Goal: Task Accomplishment & Management: Manage account settings

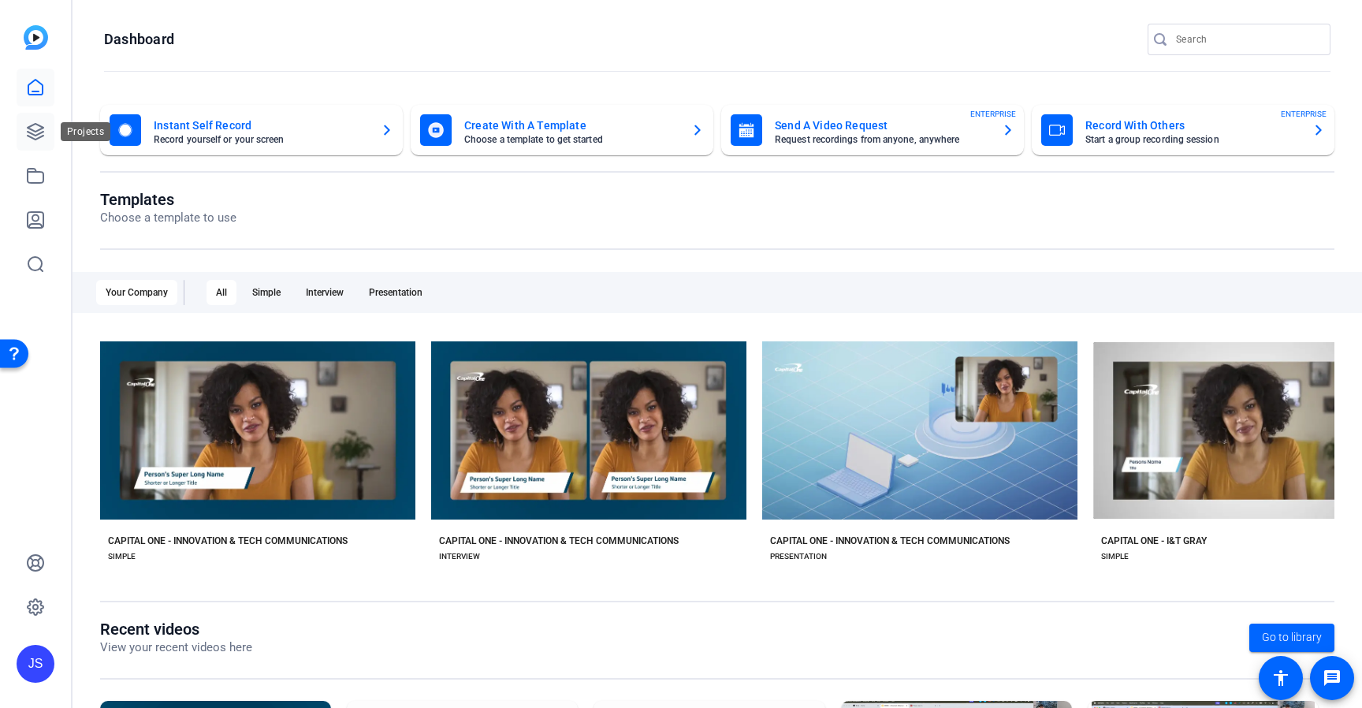
click at [44, 135] on icon at bounding box center [35, 131] width 19 height 19
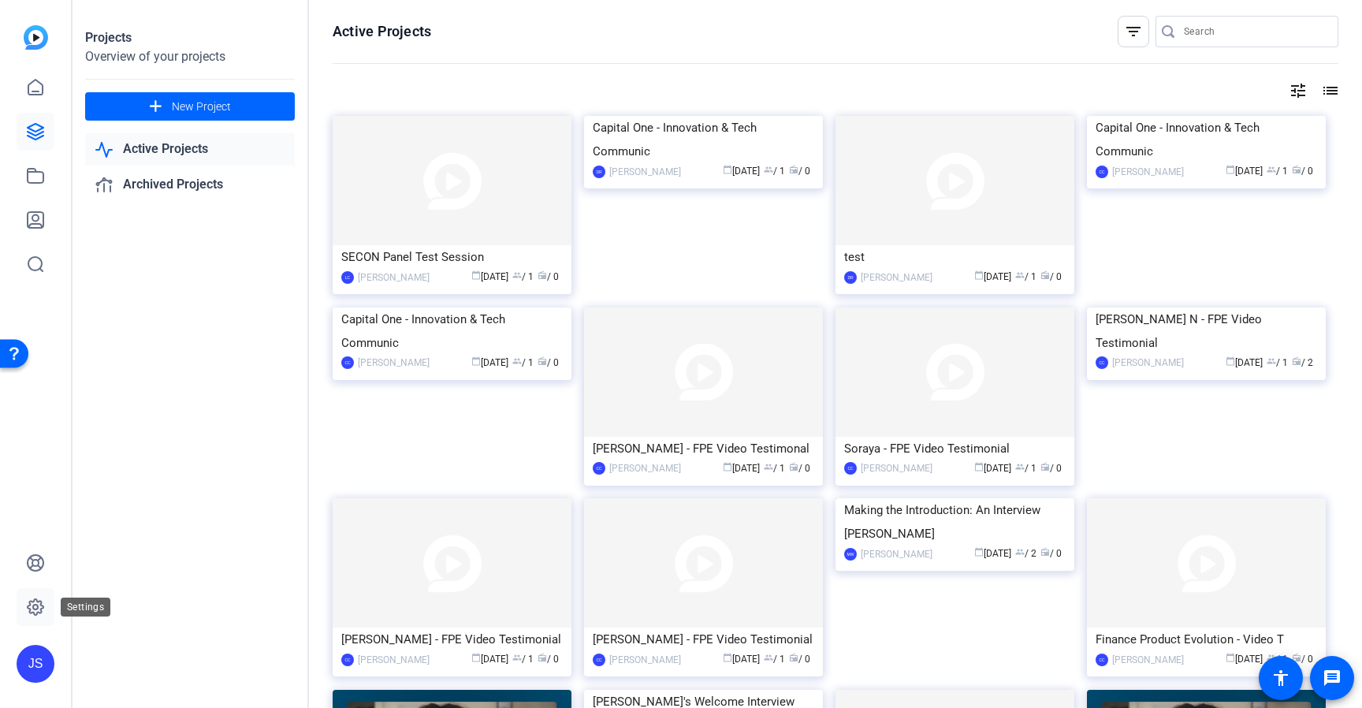
click at [30, 595] on link at bounding box center [36, 607] width 38 height 38
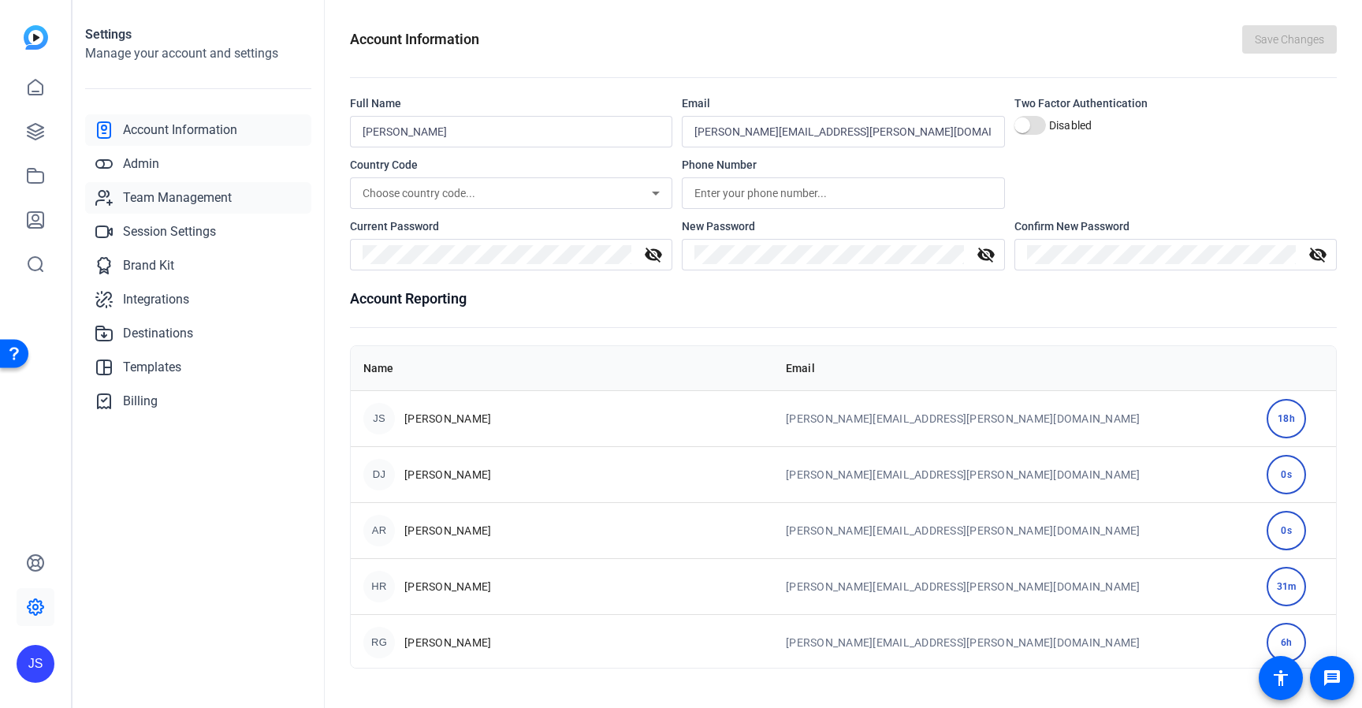
click at [158, 199] on span "Team Management" at bounding box center [177, 197] width 109 height 19
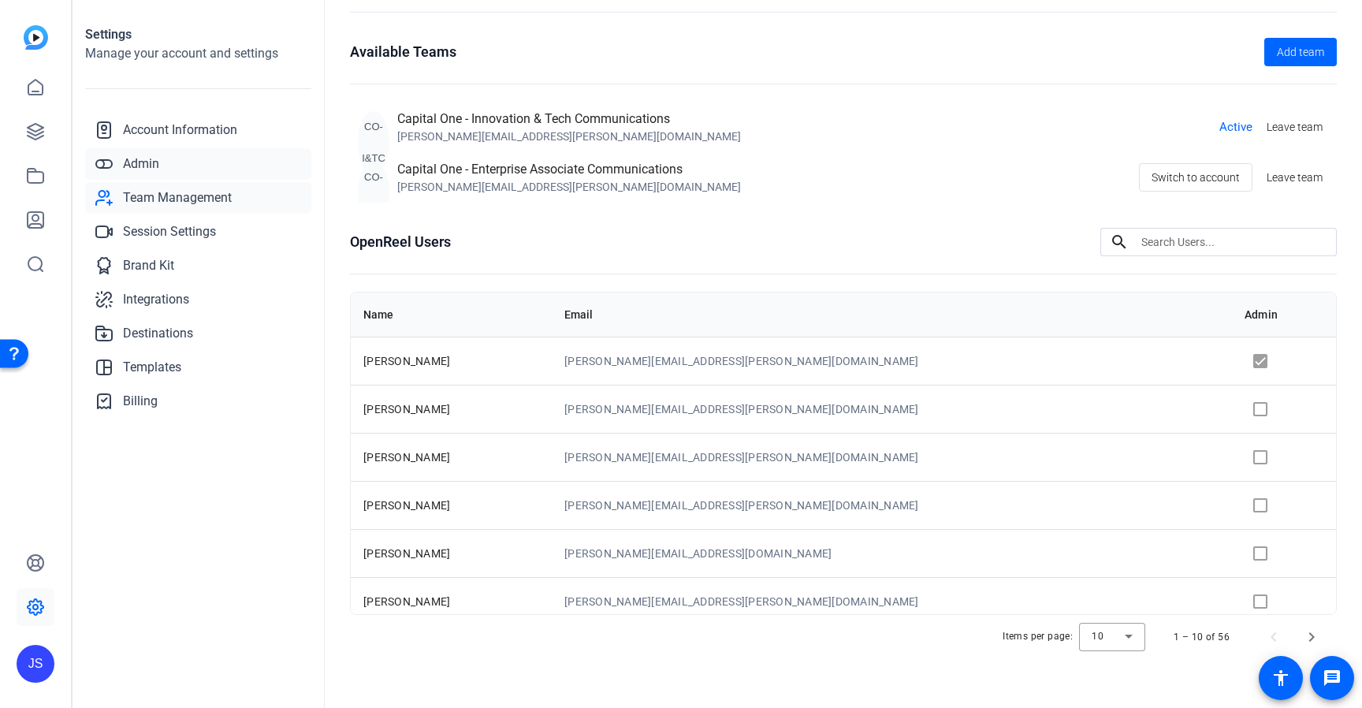
click at [156, 167] on span "Admin" at bounding box center [141, 163] width 36 height 19
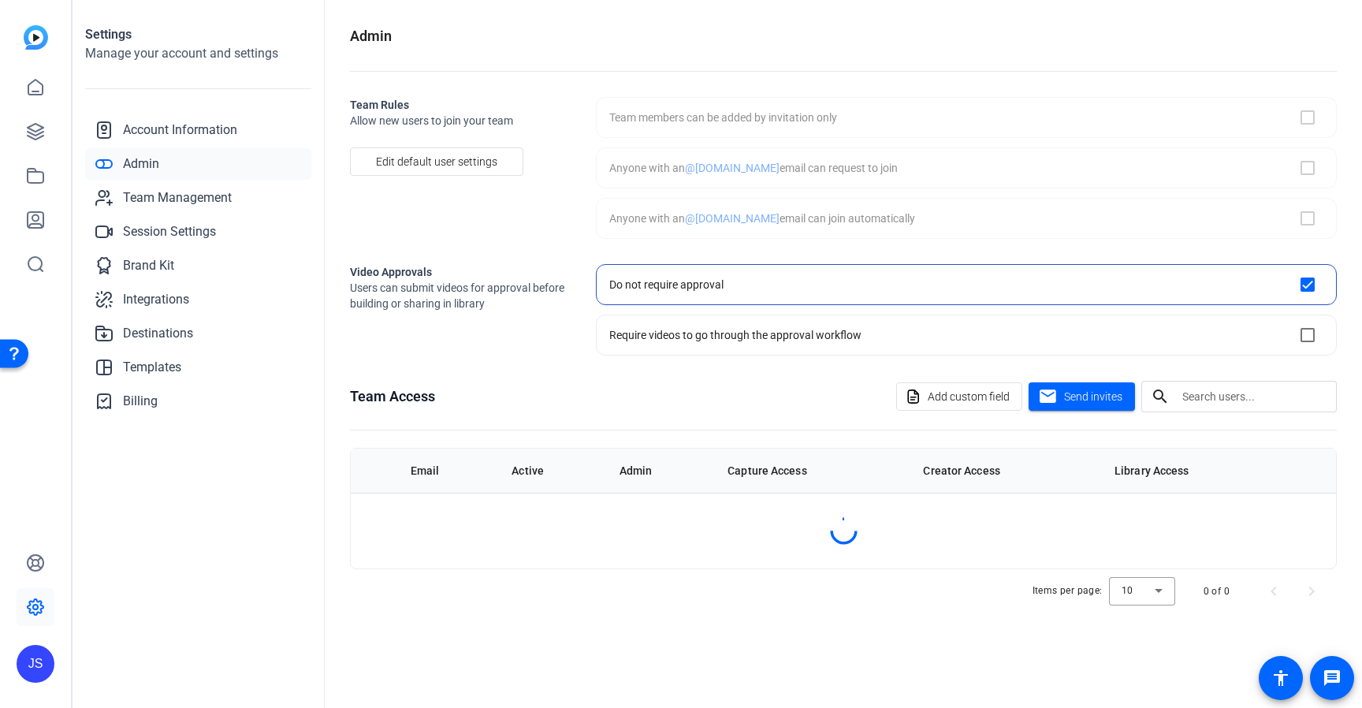
checkbox input "true"
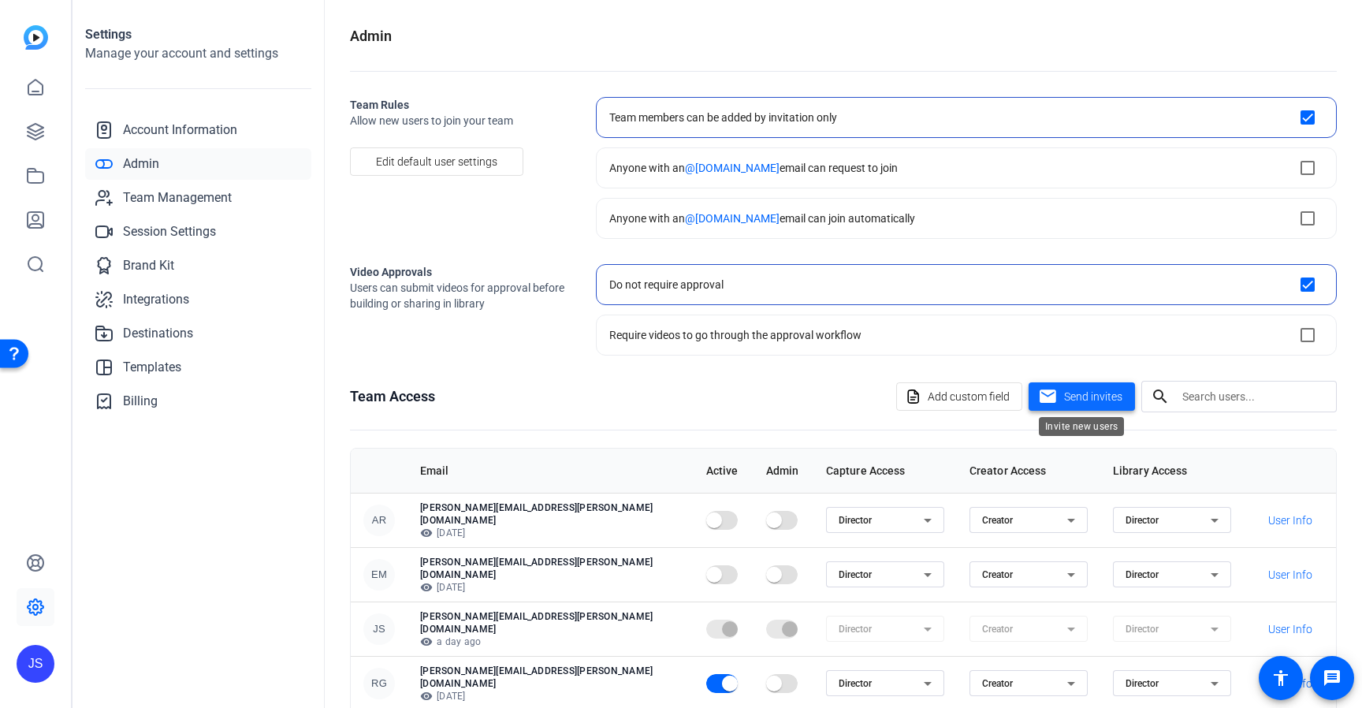
click at [1055, 400] on mat-icon "mail" at bounding box center [1048, 397] width 20 height 20
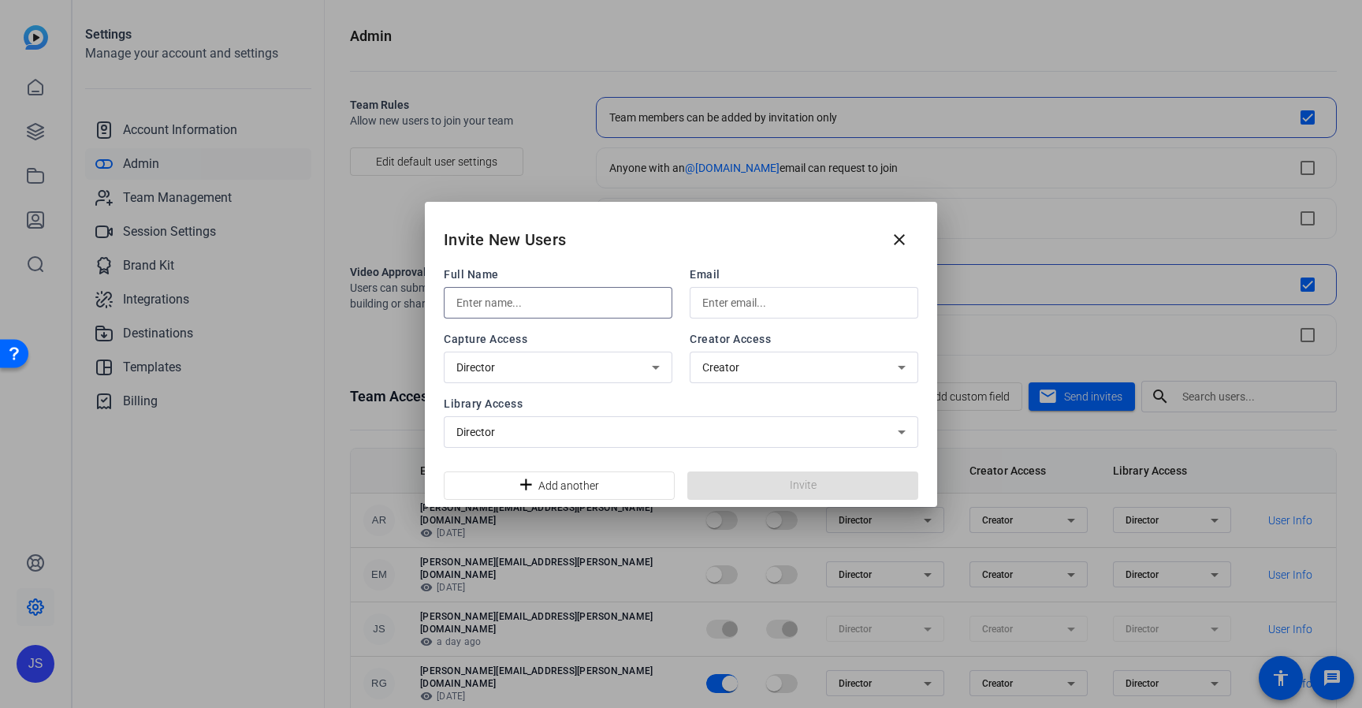
click at [533, 311] on input "text" at bounding box center [557, 302] width 203 height 19
type input "[PERSON_NAME]"
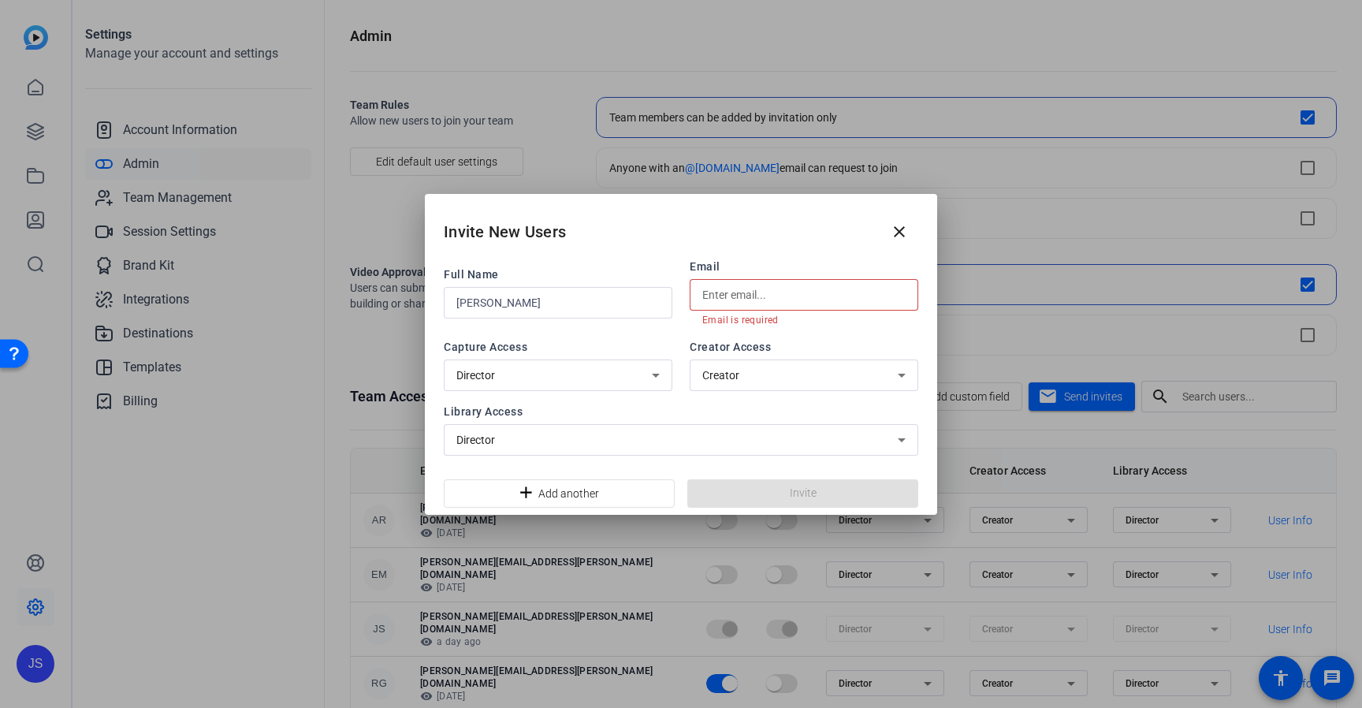
paste input "[PERSON_NAME][EMAIL_ADDRESS][DOMAIN_NAME]"
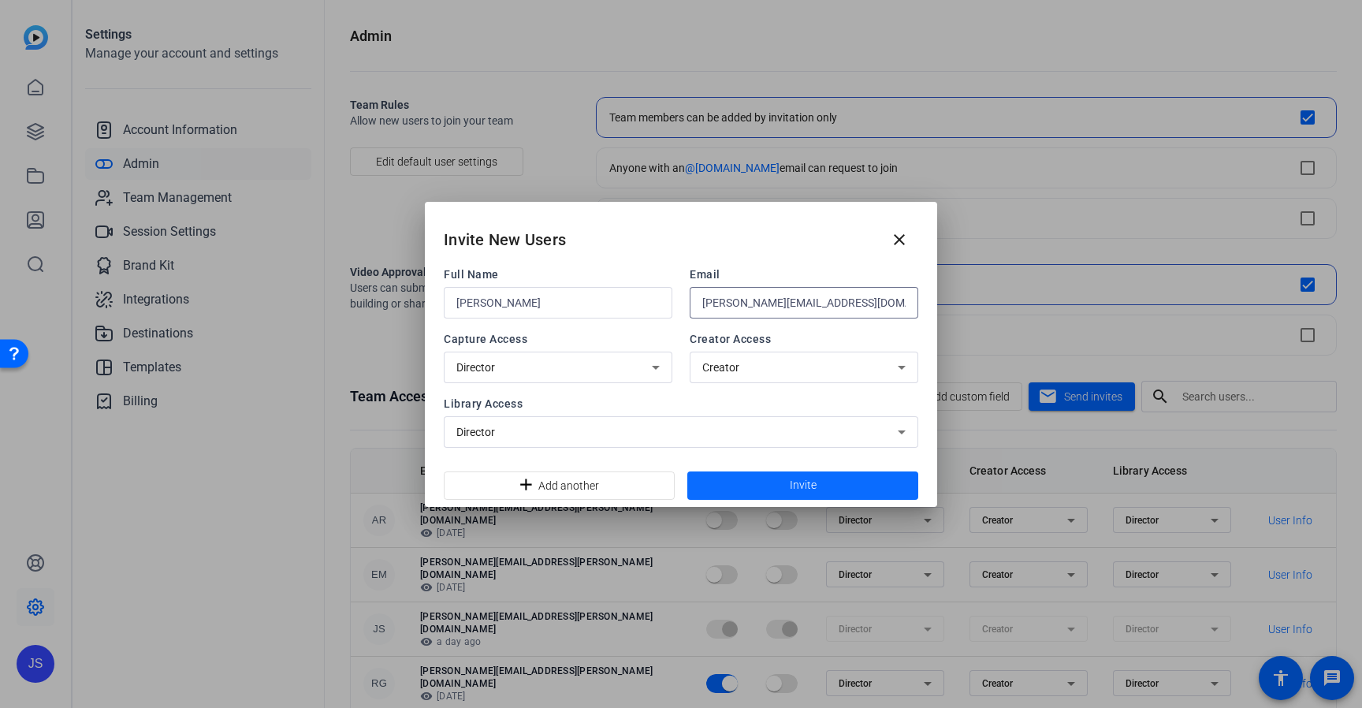
type input "[PERSON_NAME][EMAIL_ADDRESS][DOMAIN_NAME]"
click at [743, 485] on span at bounding box center [802, 486] width 231 height 38
